Goal: Information Seeking & Learning: Learn about a topic

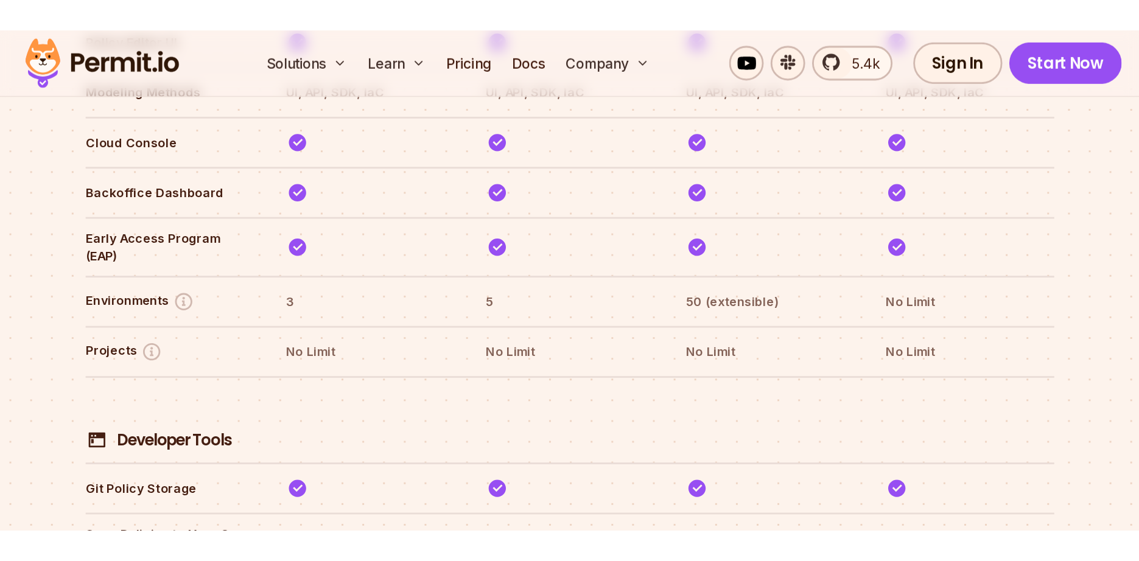
scroll to position [2045, 0]
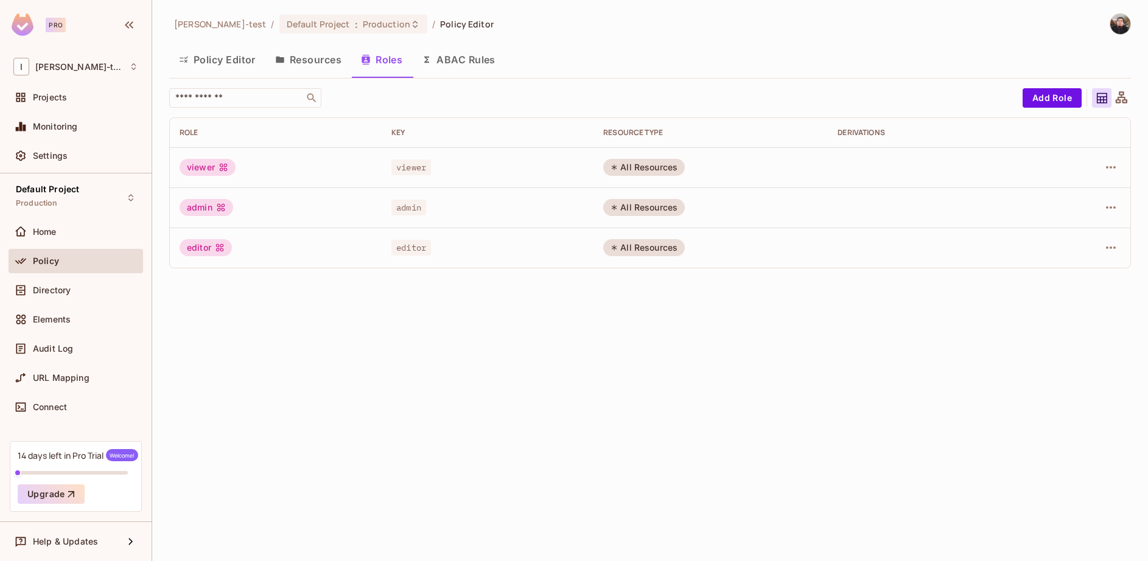
click at [471, 58] on button "ABAC Rules" at bounding box center [458, 59] width 93 height 30
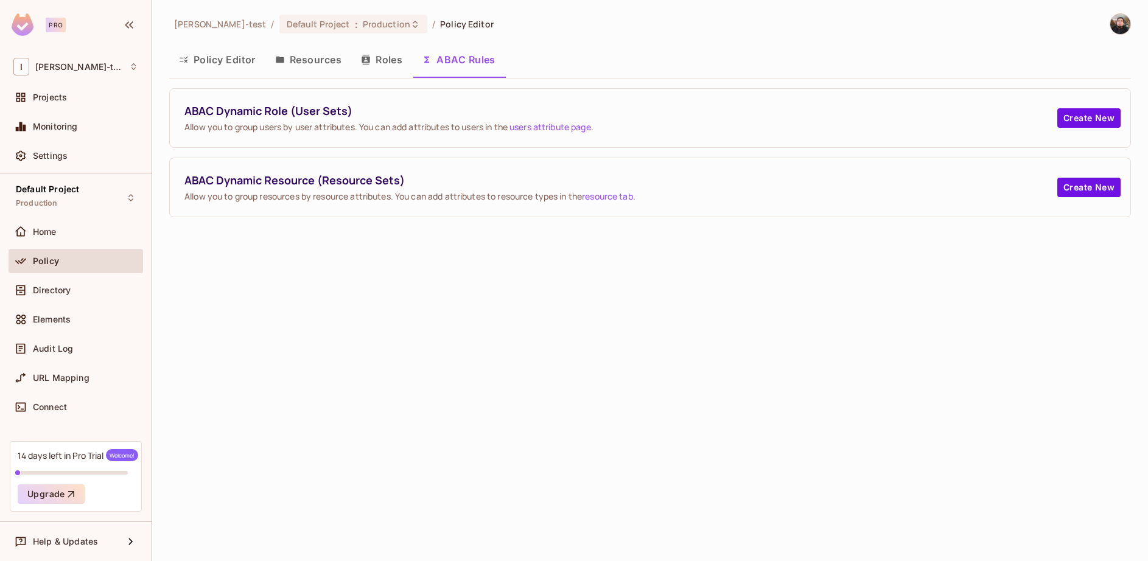
click at [390, 65] on button "Roles" at bounding box center [381, 59] width 61 height 30
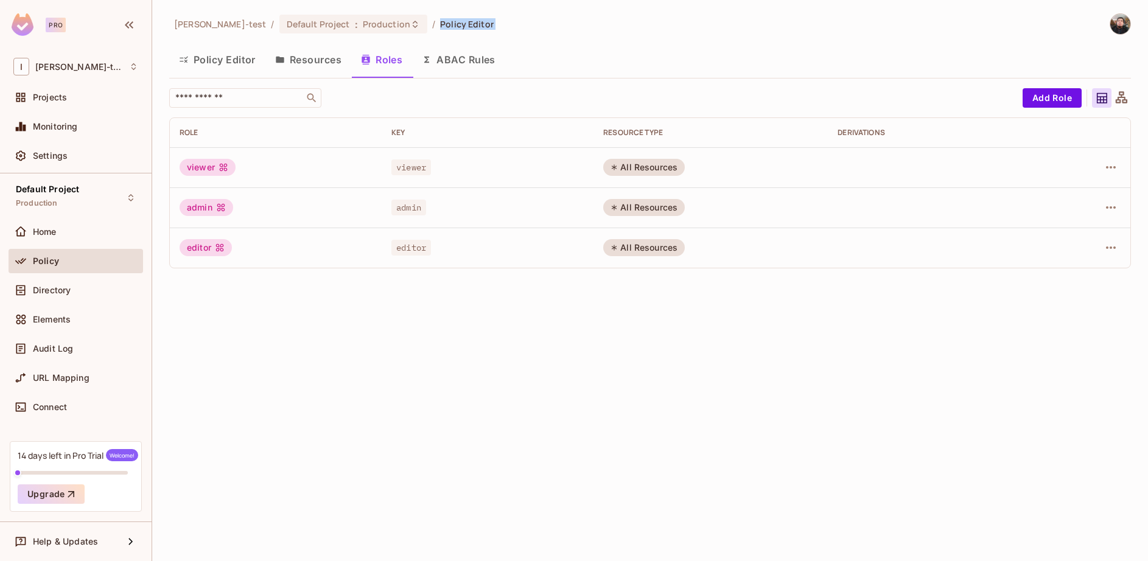
drag, startPoint x: 373, startPoint y: 19, endPoint x: 371, endPoint y: 45, distance: 25.6
click at [371, 45] on div "Ignacio-test / Default Project : Production / Policy Editor Policy Editor Resou…" at bounding box center [650, 145] width 962 height 265
click at [299, 57] on button "Resources" at bounding box center [308, 59] width 86 height 30
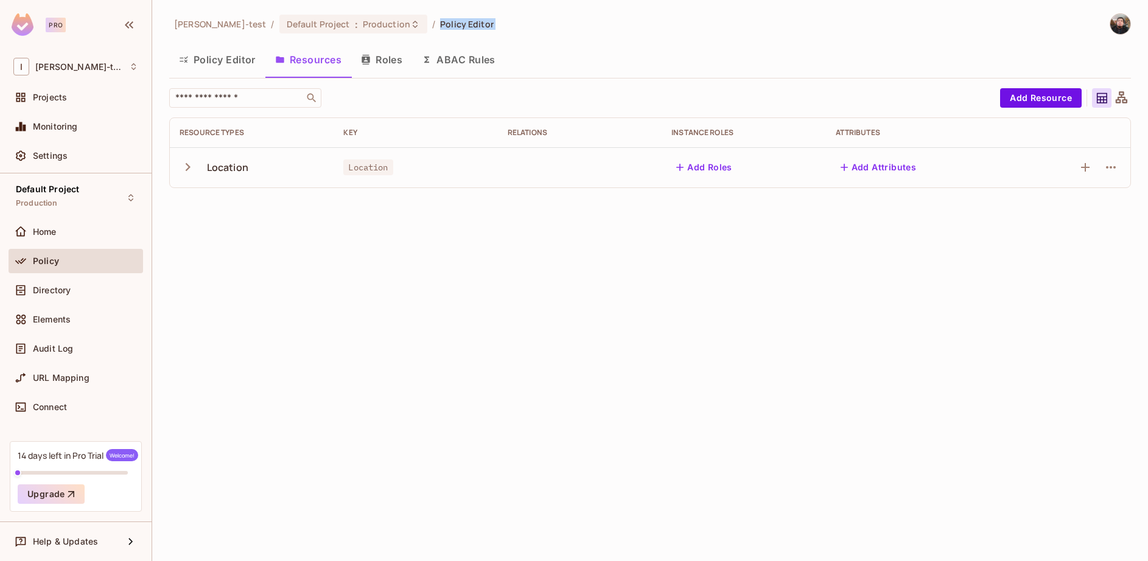
click at [210, 65] on button "Policy Editor" at bounding box center [217, 59] width 96 height 30
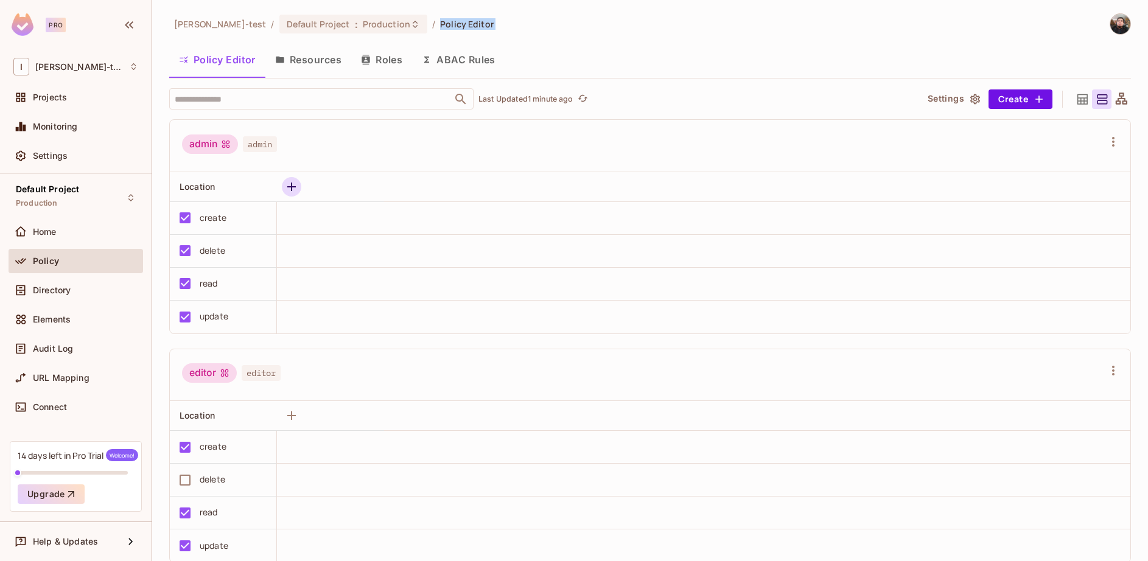
click at [293, 193] on icon "button" at bounding box center [291, 187] width 15 height 15
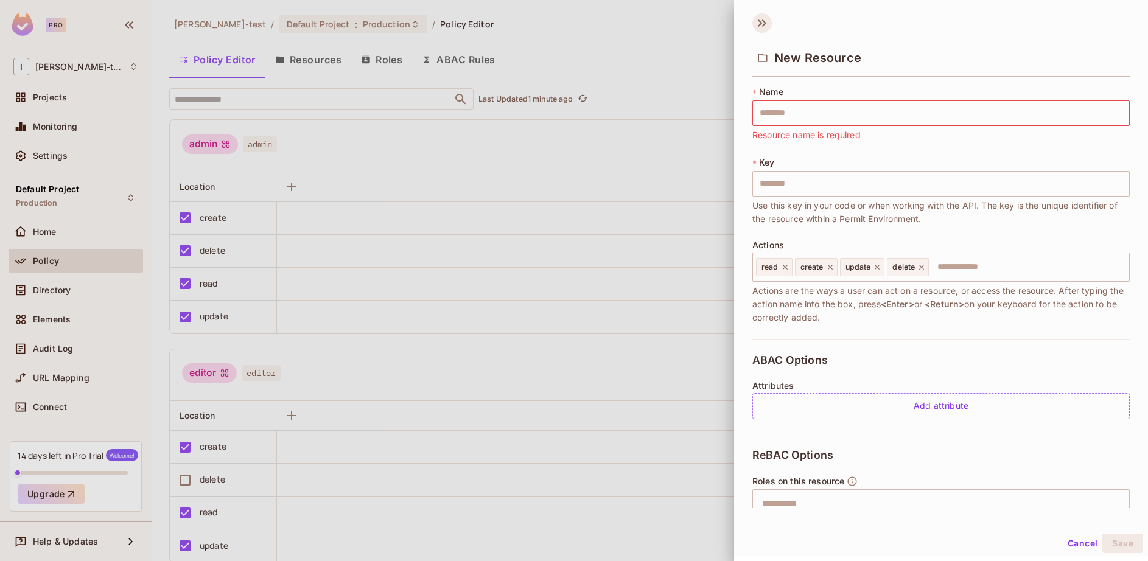
click at [767, 25] on icon at bounding box center [761, 22] width 19 height 19
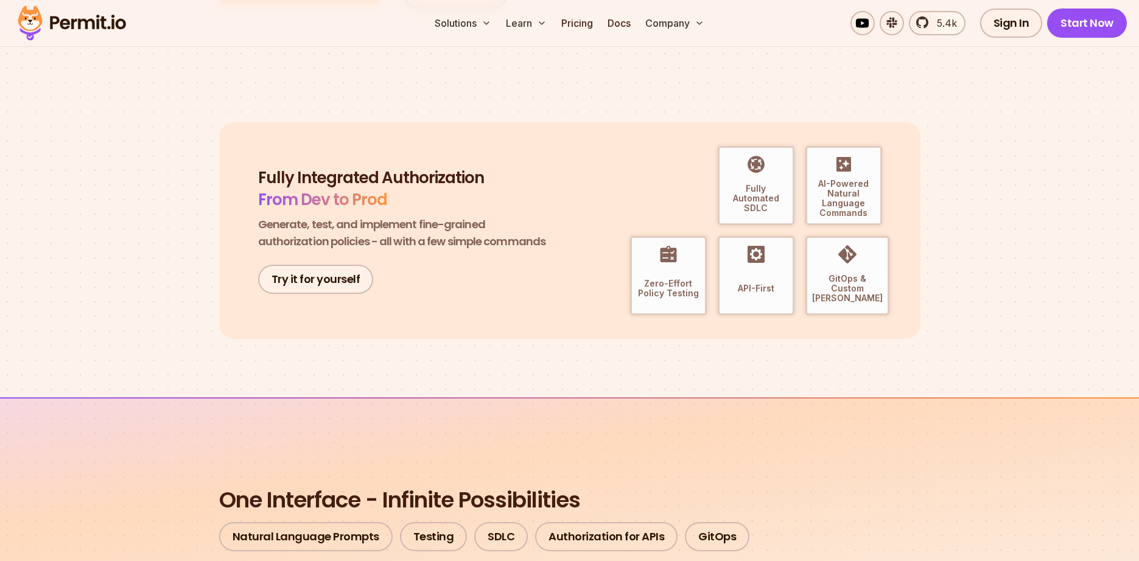
click at [299, 264] on div "Fully Integrated Authorization From Dev to Prod Generate, test, and implement f…" at bounding box center [404, 230] width 292 height 127
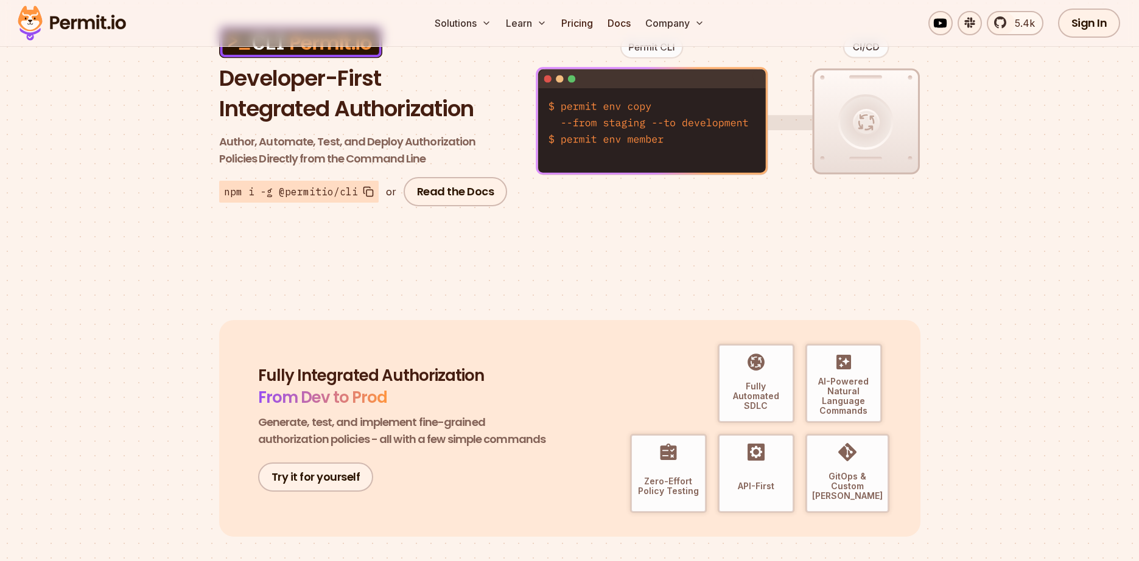
scroll to position [219, 0]
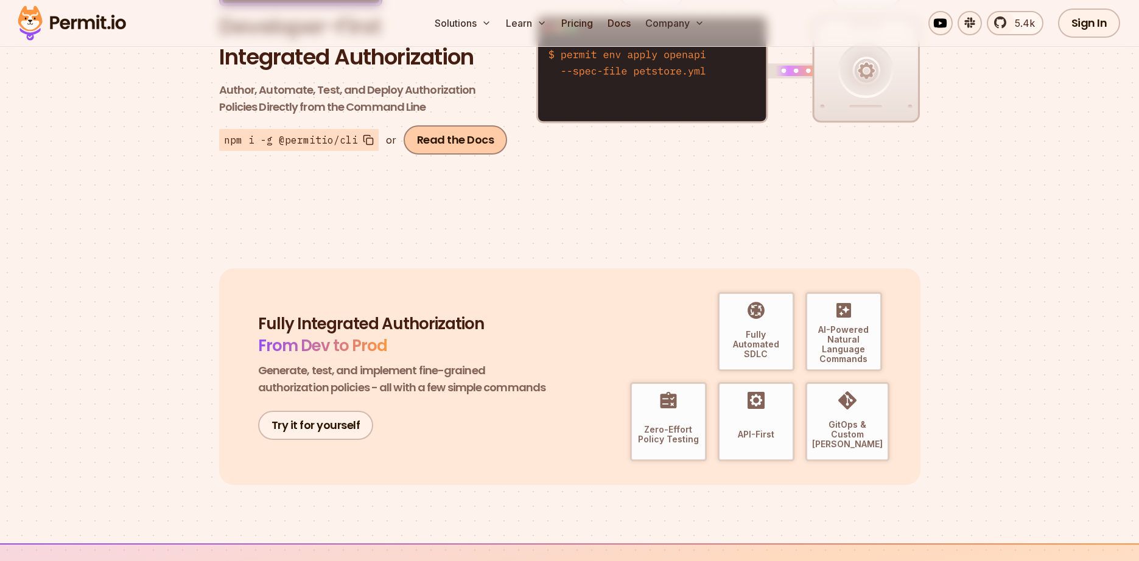
click at [404, 137] on link "Read the Docs" at bounding box center [456, 139] width 104 height 29
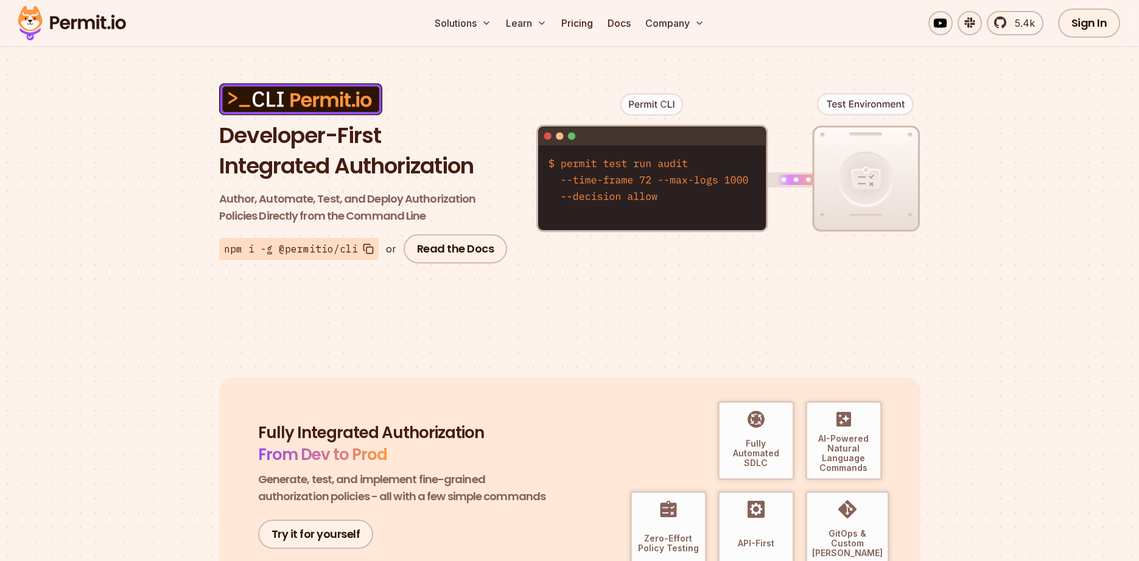
scroll to position [73, 0]
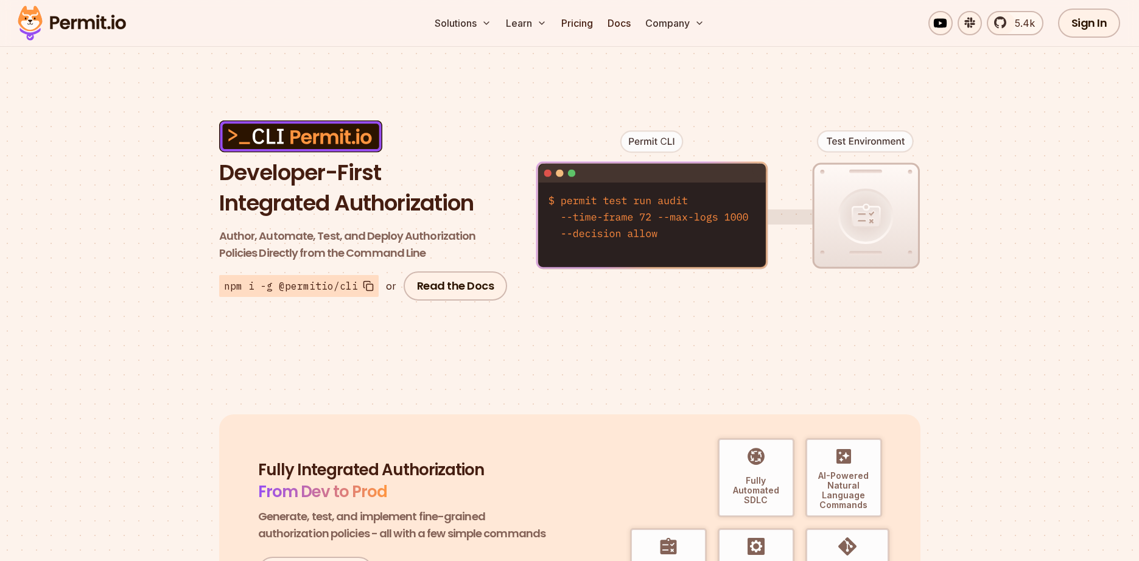
click at [366, 281] on icon at bounding box center [368, 286] width 11 height 11
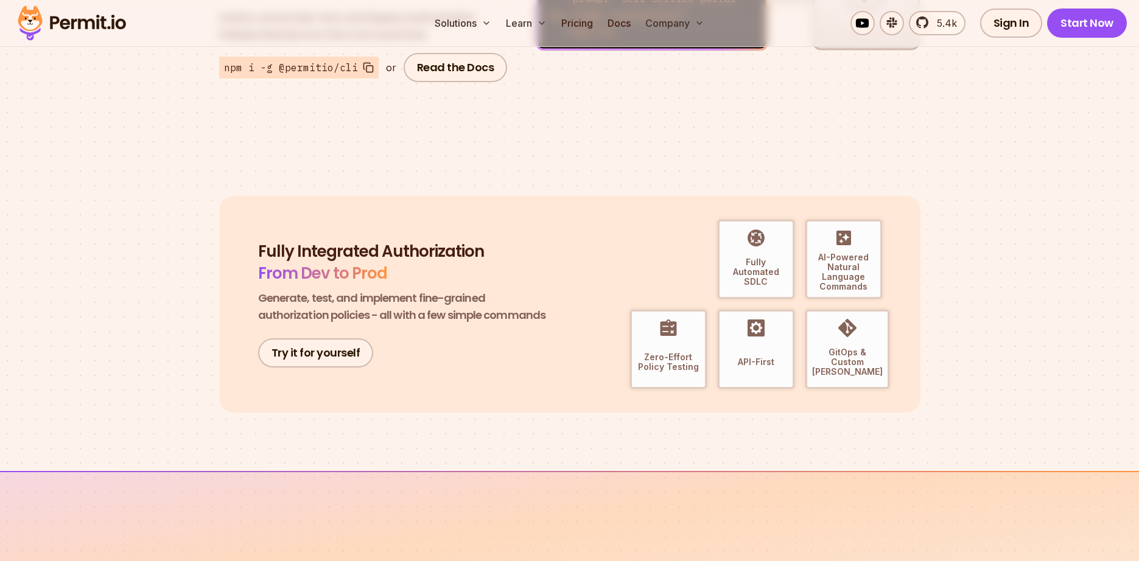
scroll to position [292, 0]
click at [354, 348] on link "Try it for yourself" at bounding box center [316, 352] width 116 height 29
